Goal: Check status

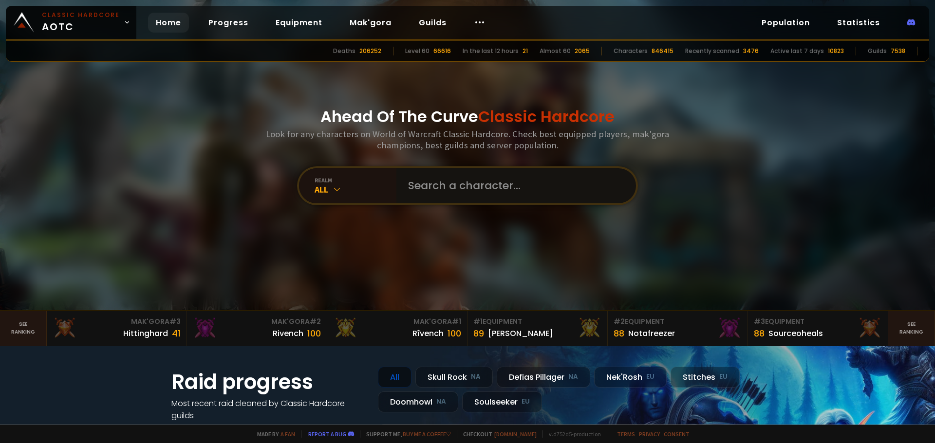
click at [432, 185] on input "text" at bounding box center [513, 185] width 222 height 35
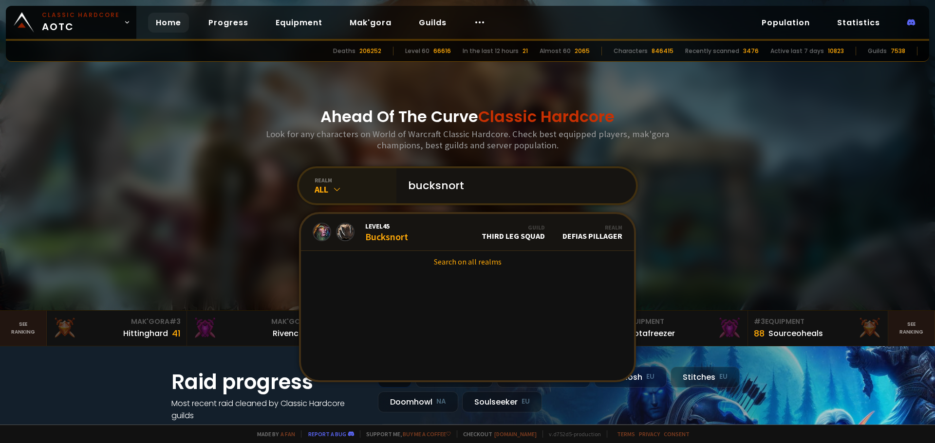
type input "bucksnort"
click at [332, 187] on icon at bounding box center [337, 190] width 10 height 10
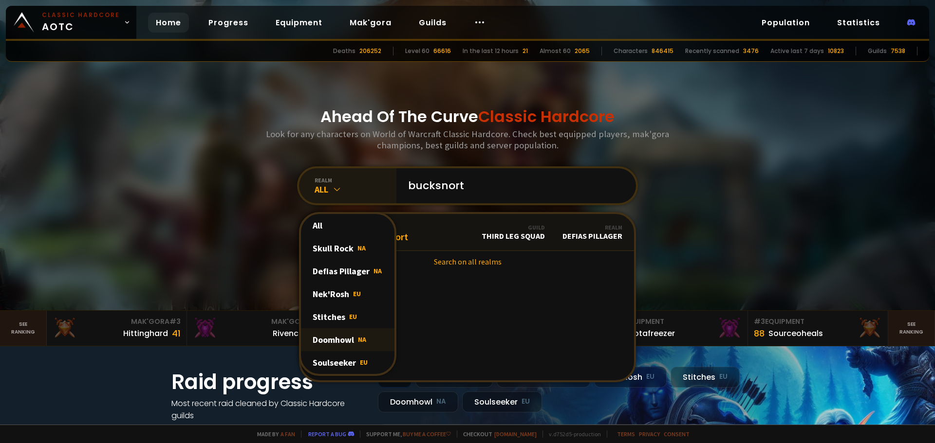
click at [355, 329] on div "Doomhowl NA" at bounding box center [347, 340] width 93 height 23
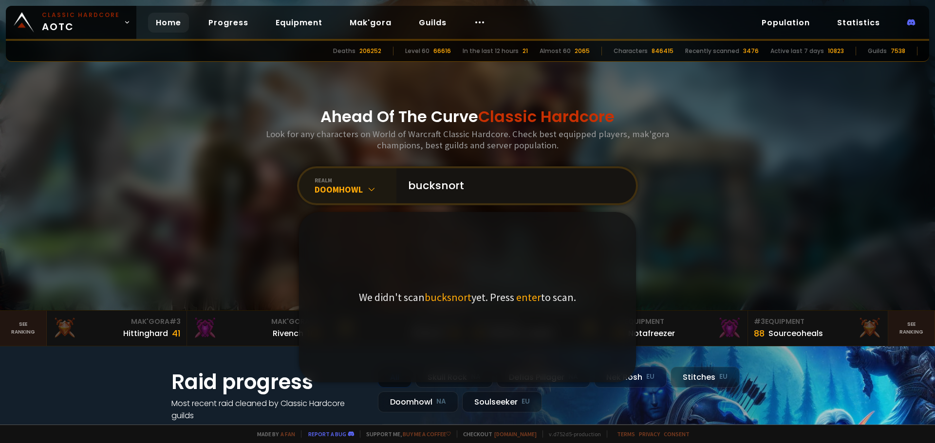
click at [507, 173] on input "bucksnort" at bounding box center [513, 185] width 222 height 35
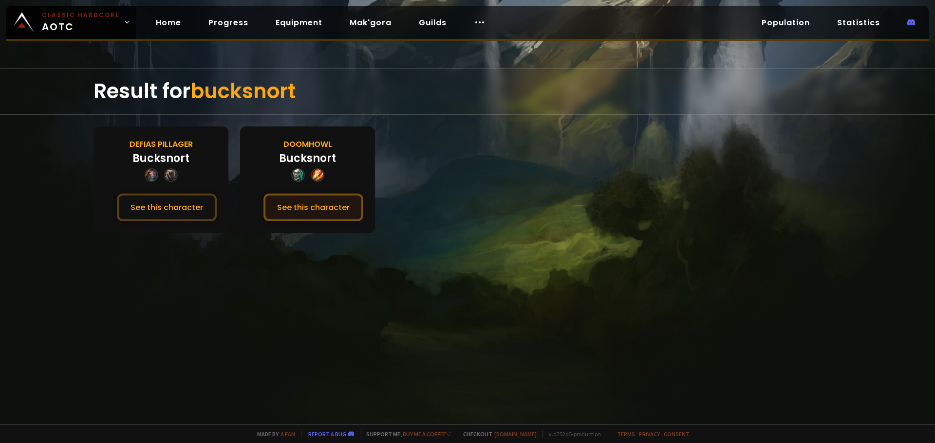
click at [309, 211] on button "See this character" at bounding box center [313, 208] width 100 height 28
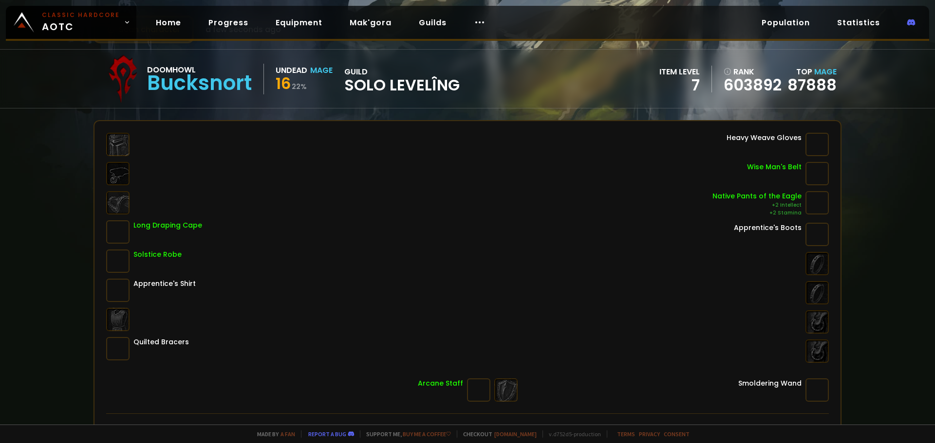
scroll to position [282, 0]
